Goal: Information Seeking & Learning: Learn about a topic

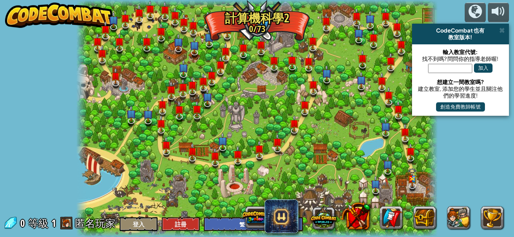
select select "zh-HANT"
click at [218, 163] on link at bounding box center [216, 163] width 17 height 17
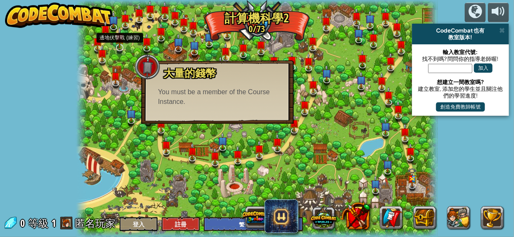
click at [117, 45] on img at bounding box center [119, 38] width 9 height 22
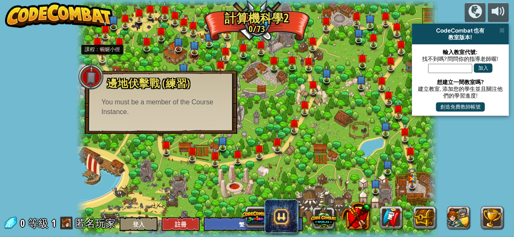
click at [102, 44] on img at bounding box center [102, 49] width 9 height 22
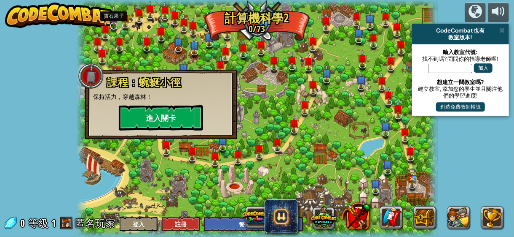
click at [114, 24] on img at bounding box center [113, 16] width 9 height 22
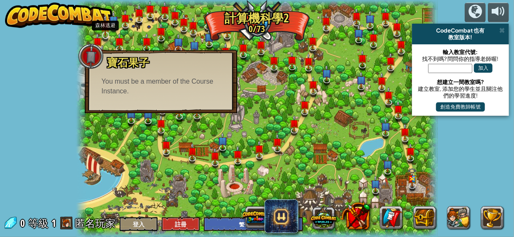
click at [107, 28] on img at bounding box center [105, 25] width 9 height 22
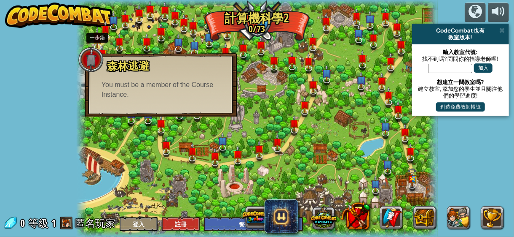
click at [98, 38] on img at bounding box center [97, 37] width 9 height 22
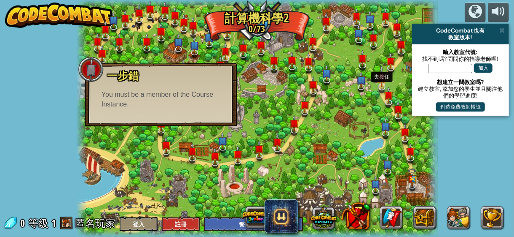
click at [378, 72] on img at bounding box center [381, 76] width 9 height 22
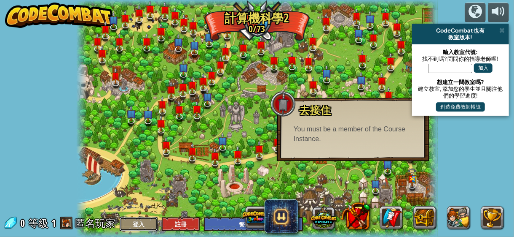
click at [144, 219] on button "登入" at bounding box center [139, 224] width 38 height 14
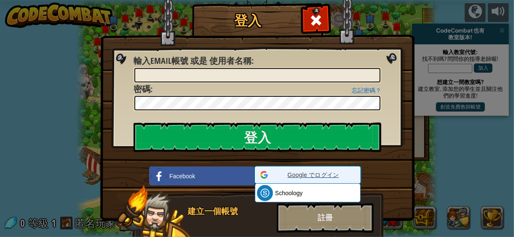
click at [284, 177] on span "Google でログイン" at bounding box center [314, 174] width 84 height 8
